Goal: Communication & Community: Answer question/provide support

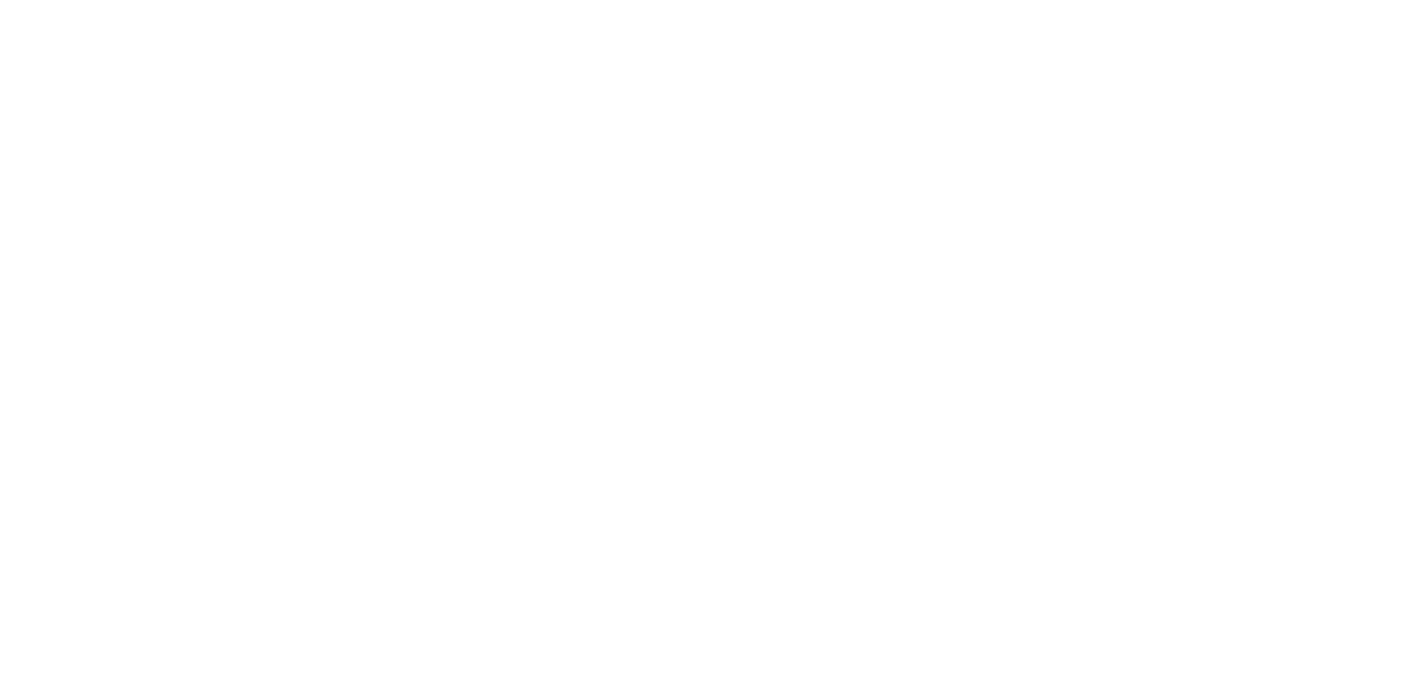
click at [101, 135] on div at bounding box center [709, 337] width 1419 height 674
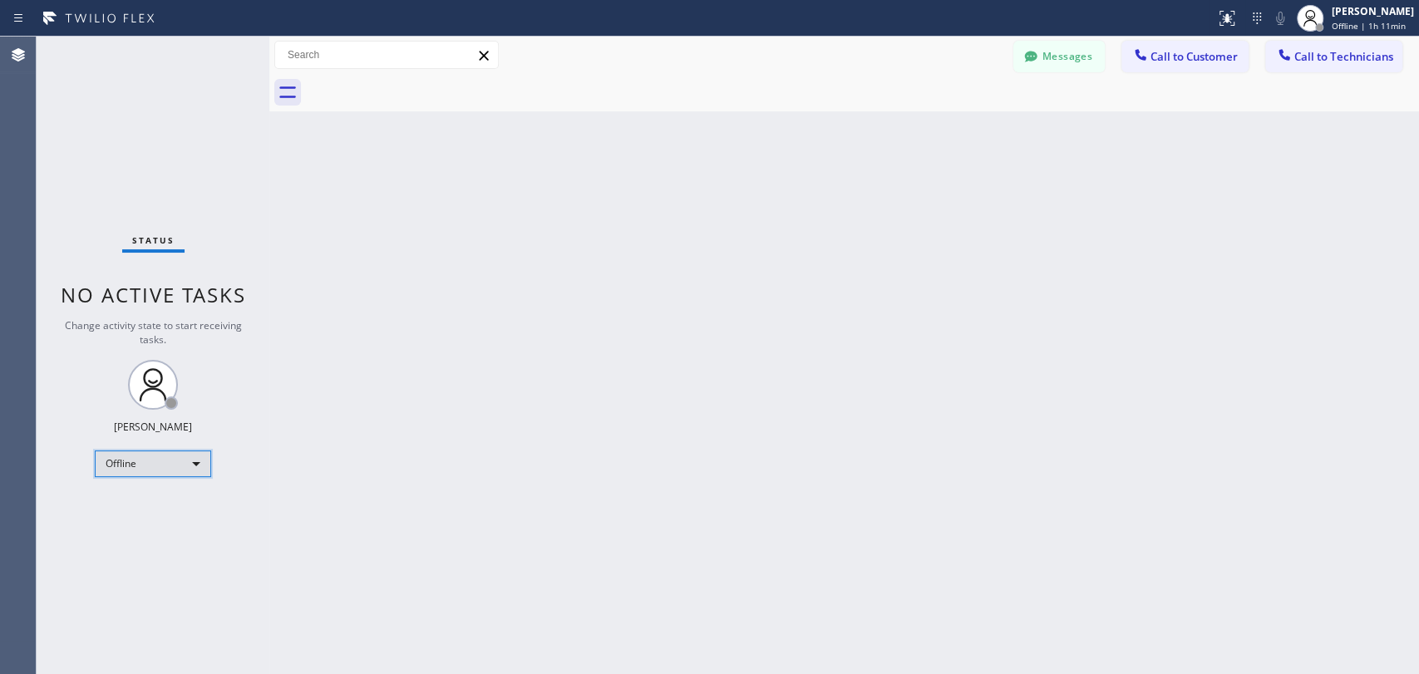
click at [191, 464] on div "Offline" at bounding box center [153, 464] width 116 height 27
drag, startPoint x: 175, startPoint y: 525, endPoint x: 349, endPoint y: 471, distance: 182.7
click at [176, 525] on li "Unavailable" at bounding box center [152, 526] width 113 height 20
click at [1332, 62] on span "Call to Technicians" at bounding box center [1343, 56] width 99 height 15
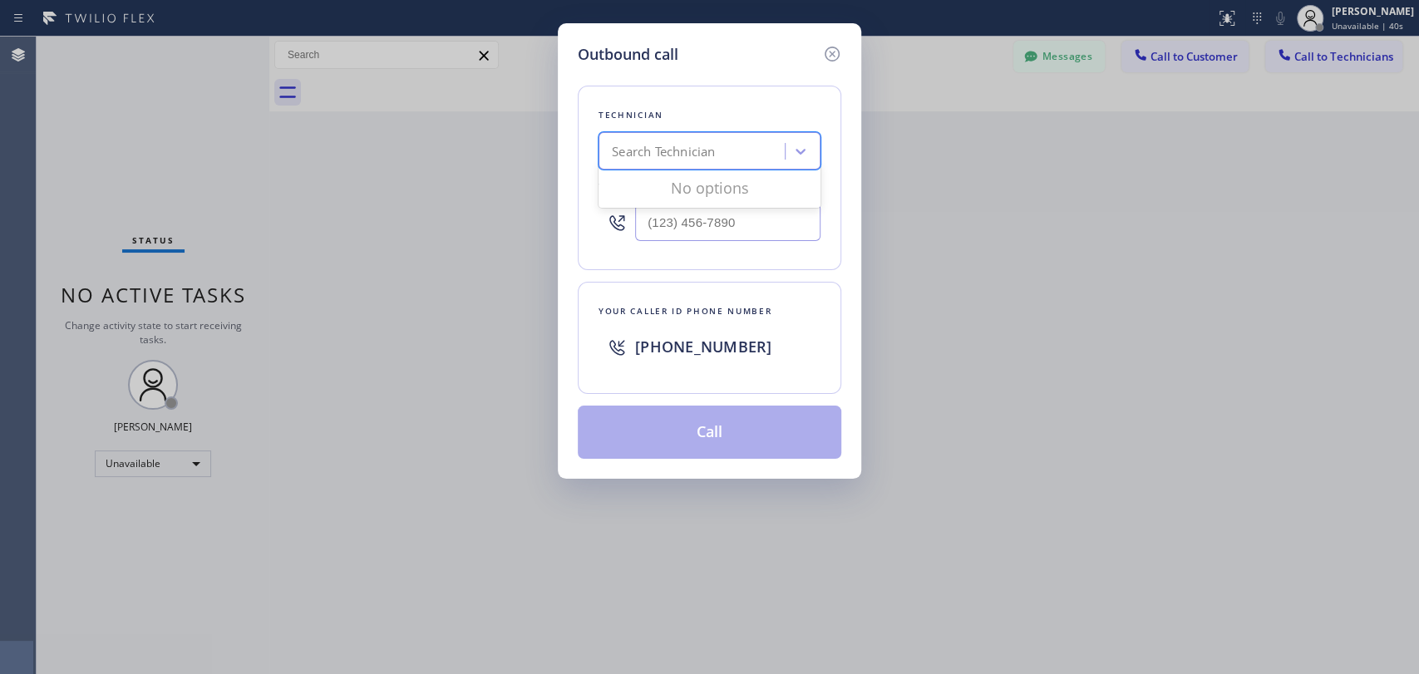
click at [687, 153] on div "Search Technician" at bounding box center [663, 151] width 103 height 19
type input "[PERSON_NAME]"
click at [704, 185] on div "[PERSON_NAME]" at bounding box center [710, 186] width 222 height 30
type input "[PHONE_NUMBER]"
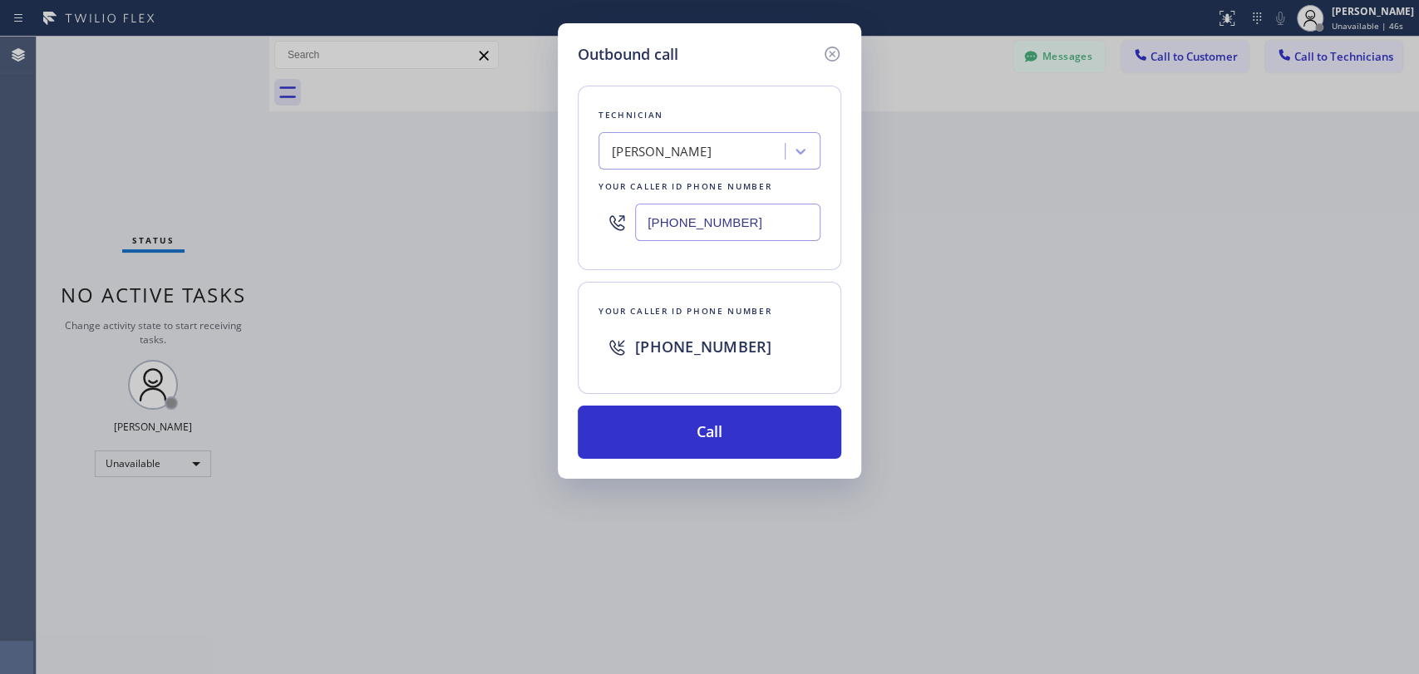
drag, startPoint x: 642, startPoint y: 225, endPoint x: 776, endPoint y: 229, distance: 134.7
click at [776, 229] on input "[PHONE_NUMBER]" at bounding box center [727, 222] width 185 height 37
click at [806, 146] on icon at bounding box center [800, 151] width 17 height 17
type input "[PERSON_NAME]"
click at [727, 185] on div "[PERSON_NAME]" at bounding box center [710, 186] width 222 height 30
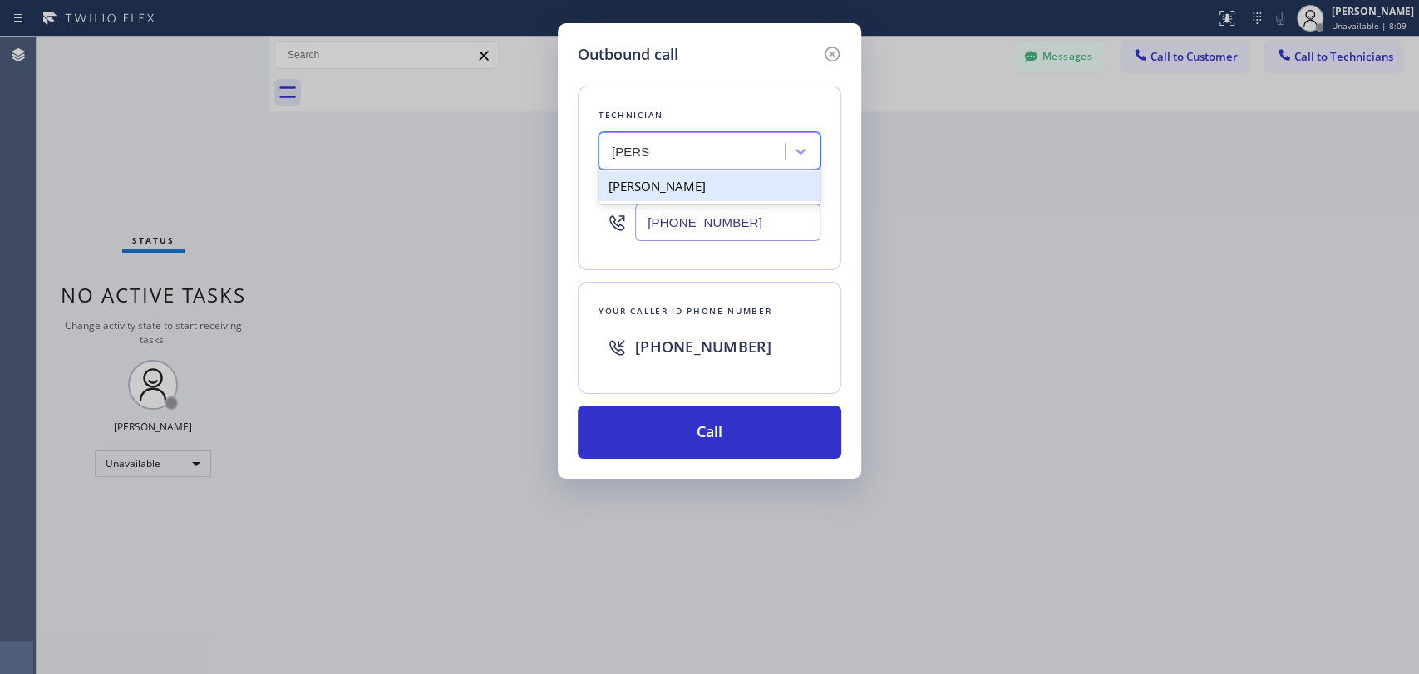
type input "[PHONE_NUMBER]"
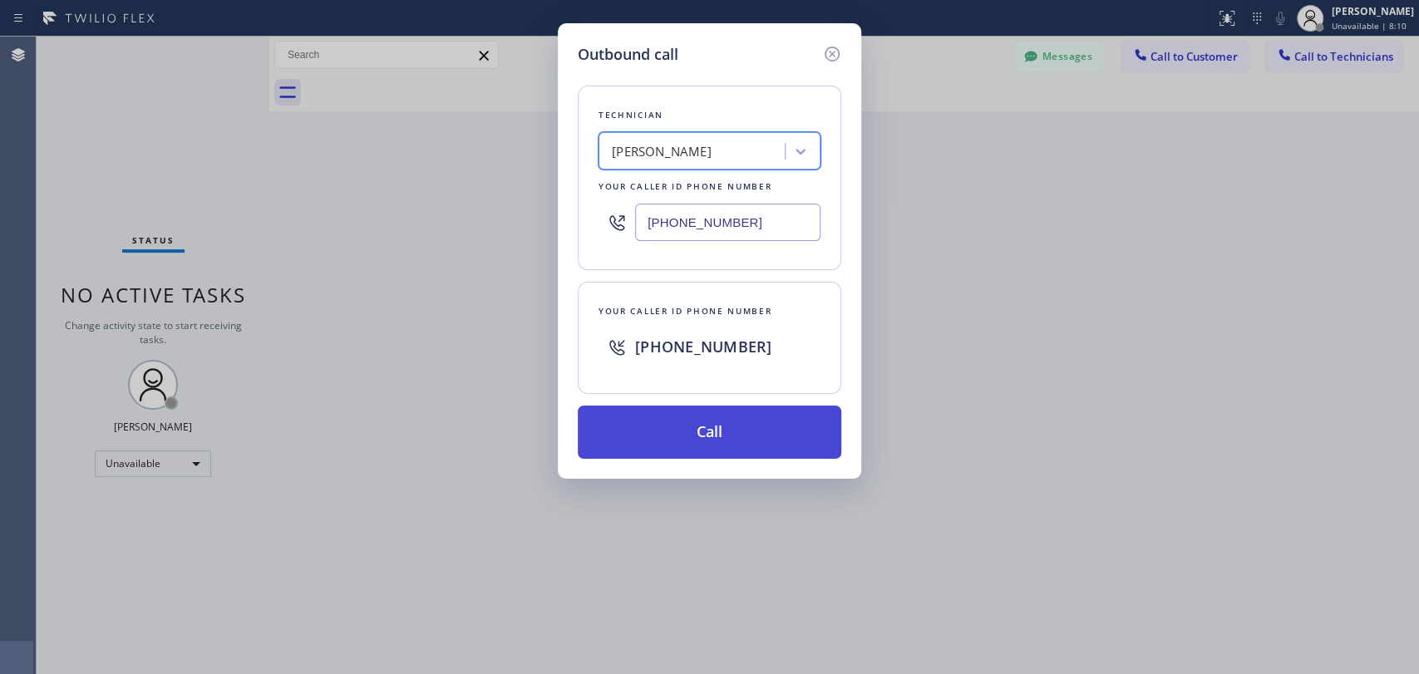
click at [745, 421] on button "Call" at bounding box center [710, 432] width 264 height 53
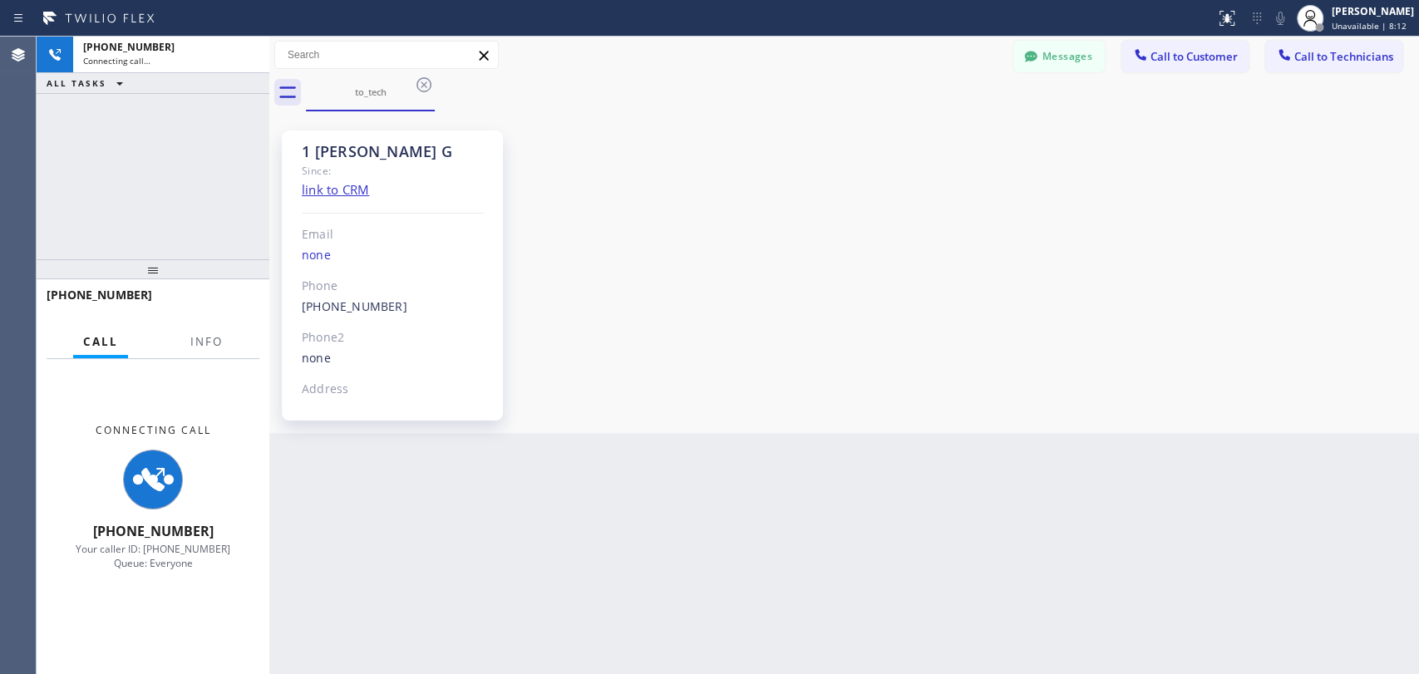
scroll to position [3135, 0]
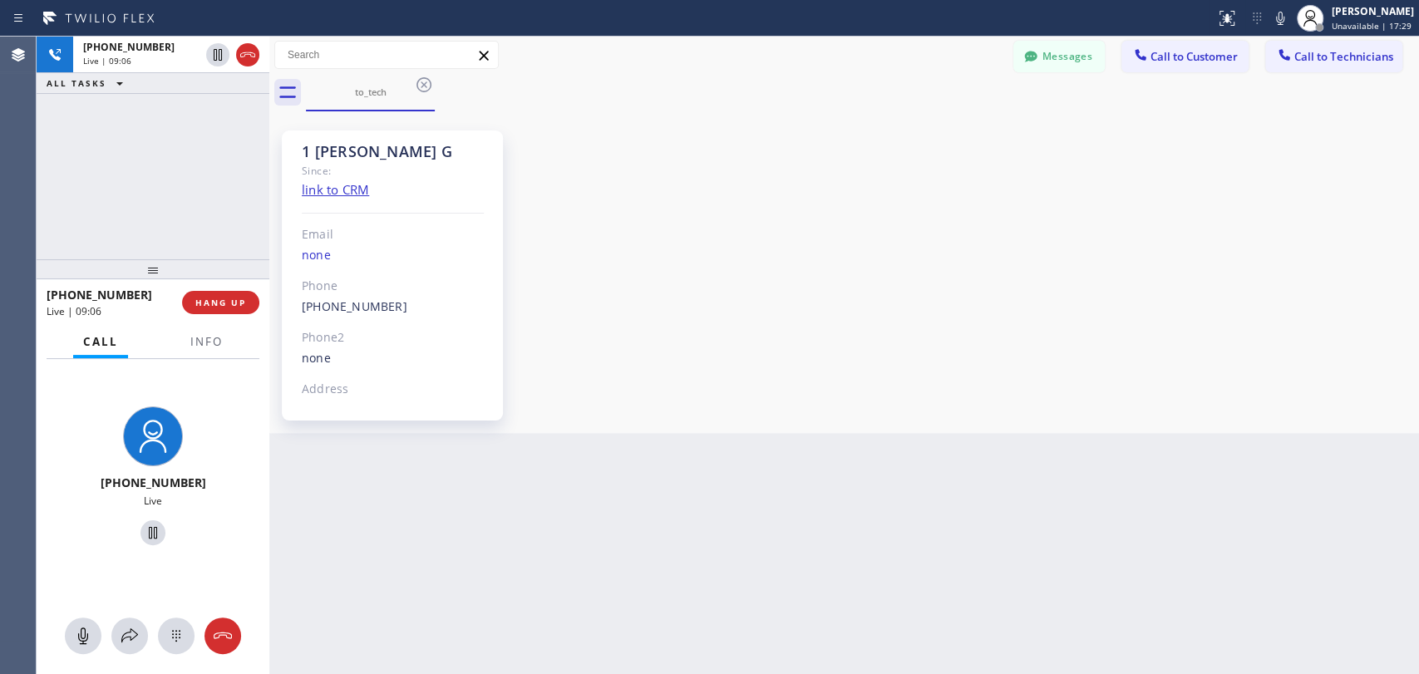
click at [160, 143] on div "[PHONE_NUMBER] Live | 09:06 ALL TASKS ALL TASKS ACTIVE TASKS TASKS IN WRAP UP" at bounding box center [153, 148] width 233 height 223
click at [234, 303] on span "HANG UP" at bounding box center [220, 303] width 51 height 12
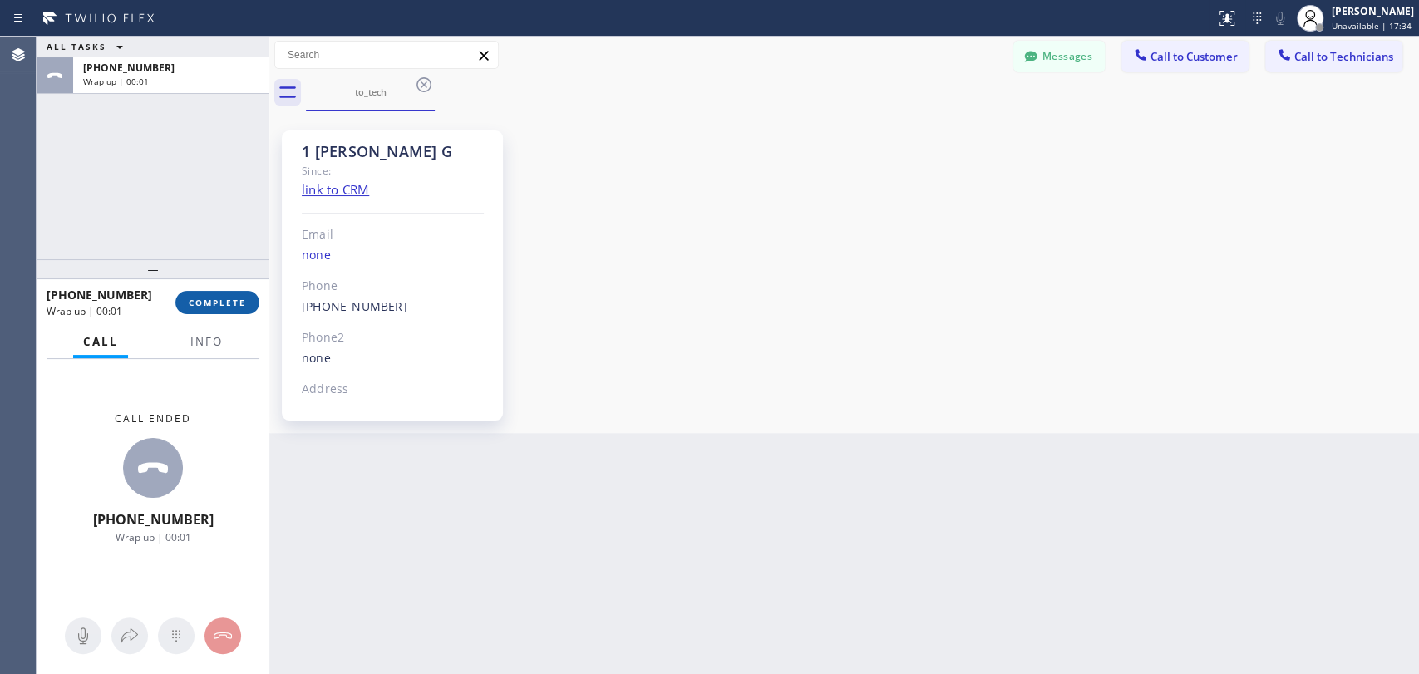
click at [243, 305] on span "COMPLETE" at bounding box center [217, 303] width 57 height 12
